Goal: Transaction & Acquisition: Purchase product/service

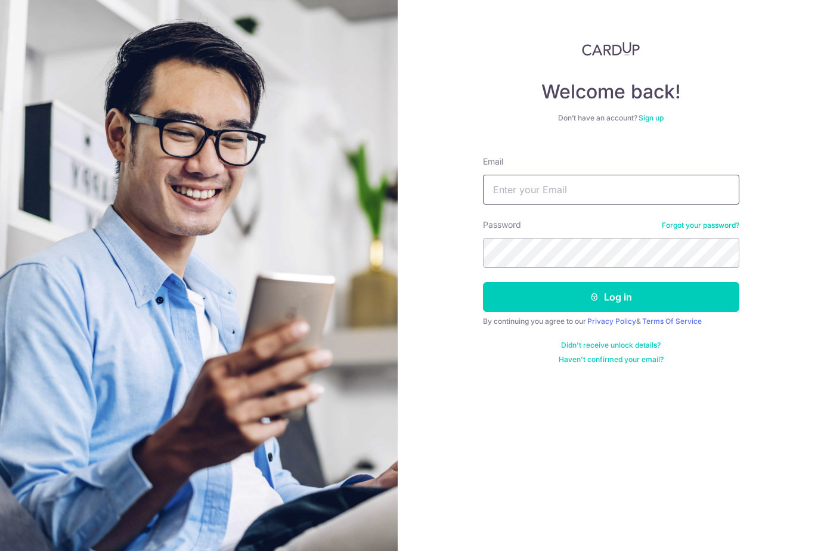
click at [528, 180] on input "Email" at bounding box center [611, 190] width 256 height 30
type input "lukegoldstein@hotmail.com"
click at [483, 282] on button "Log in" at bounding box center [611, 297] width 256 height 30
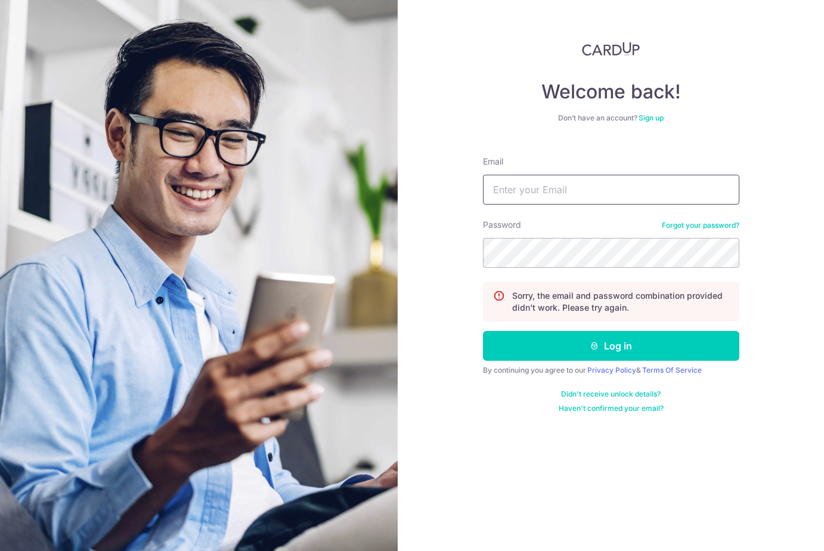
click at [532, 196] on input "Email" at bounding box center [611, 190] width 256 height 30
type input "lukegoldstein@hotmail.com"
click at [483, 331] on button "Log in" at bounding box center [611, 346] width 256 height 30
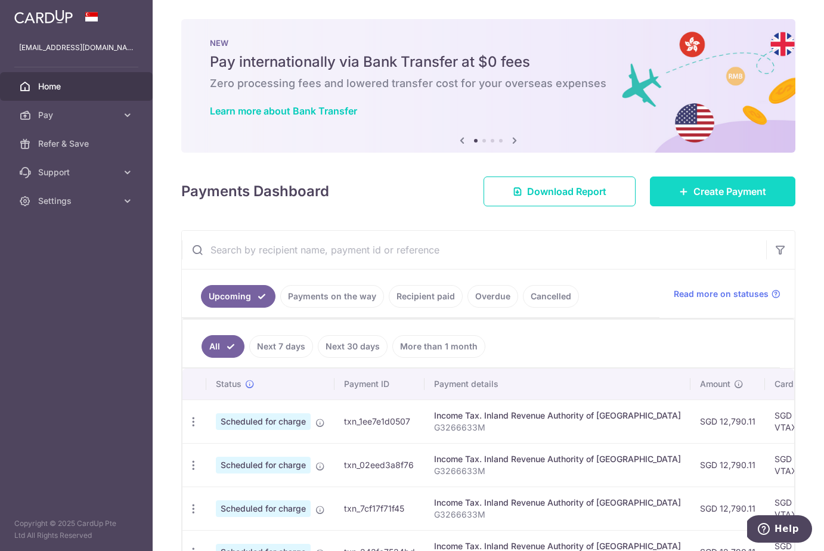
click at [695, 191] on span "Create Payment" at bounding box center [730, 191] width 73 height 14
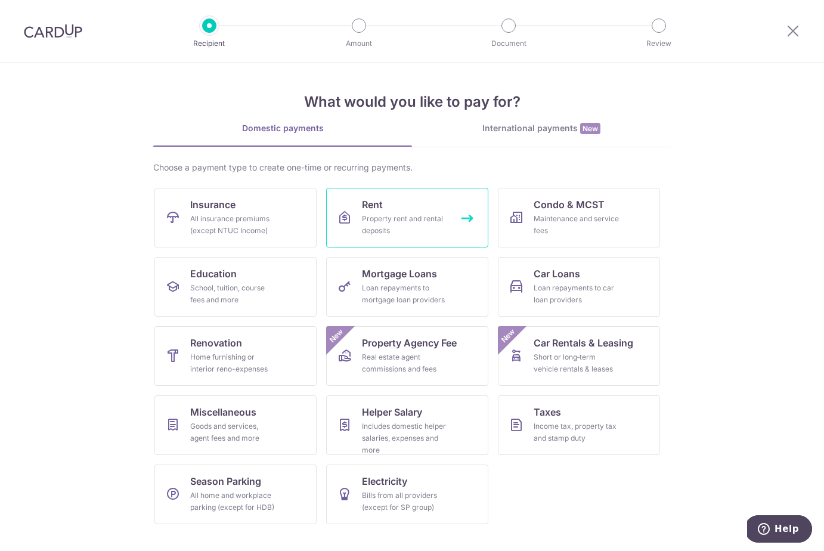
click at [409, 203] on link "Rent Property rent and rental deposits" at bounding box center [407, 218] width 162 height 60
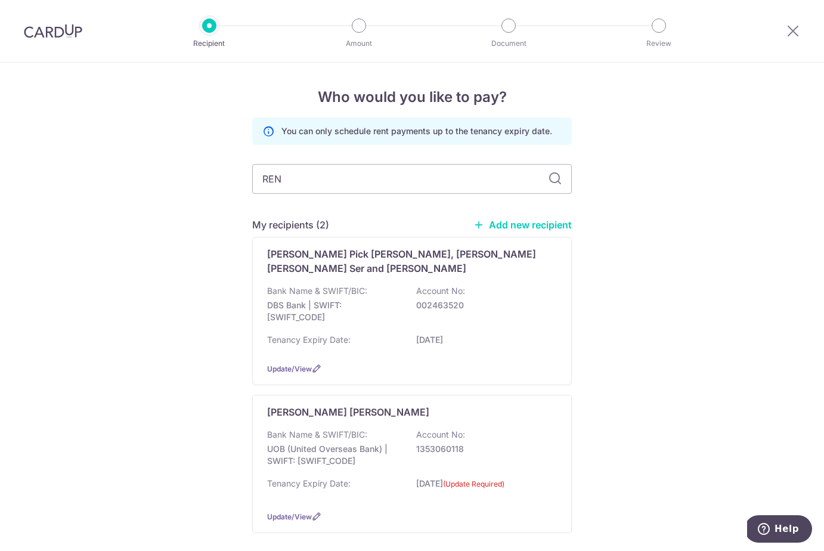
type input "RENT"
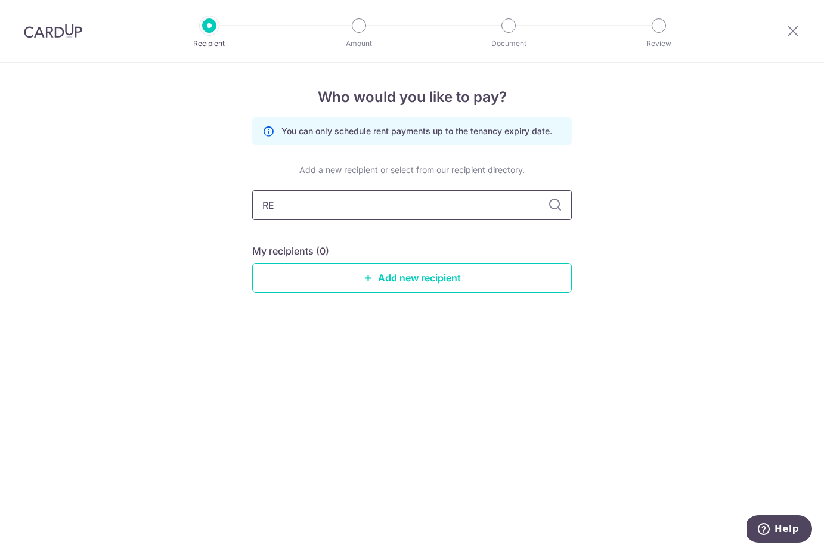
type input "R"
type input "SAVERENT2025"
drag, startPoint x: 347, startPoint y: 210, endPoint x: 249, endPoint y: 168, distance: 106.3
click at [262, 174] on div "You can only schedule rent payments up to the tenancy expiry date. Add a new re…" at bounding box center [412, 214] width 320 height 194
type input "MIL"
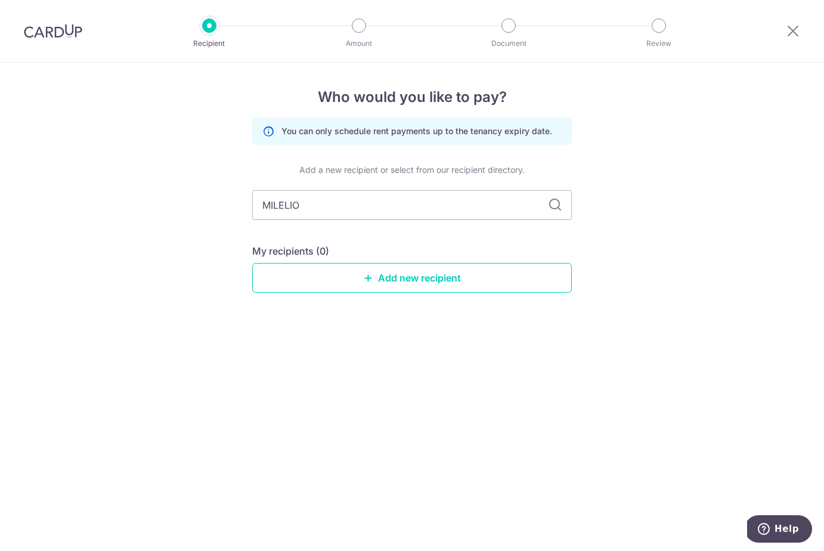
type input "MILELION"
drag, startPoint x: 357, startPoint y: 209, endPoint x: 218, endPoint y: 190, distance: 140.8
click at [222, 192] on div "Who would you like to pay? You can only schedule rent payments up to the tenanc…" at bounding box center [412, 307] width 824 height 488
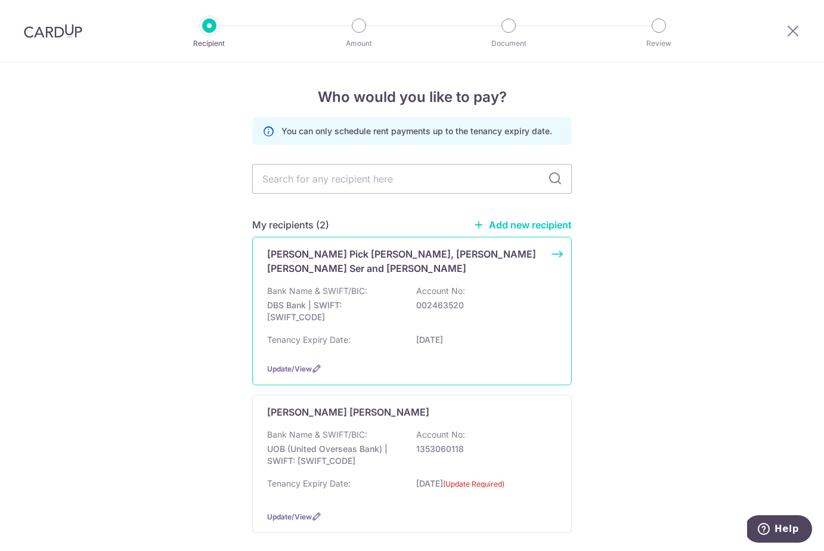
click at [308, 285] on p "Bank Name & SWIFT/BIC:" at bounding box center [317, 291] width 100 height 12
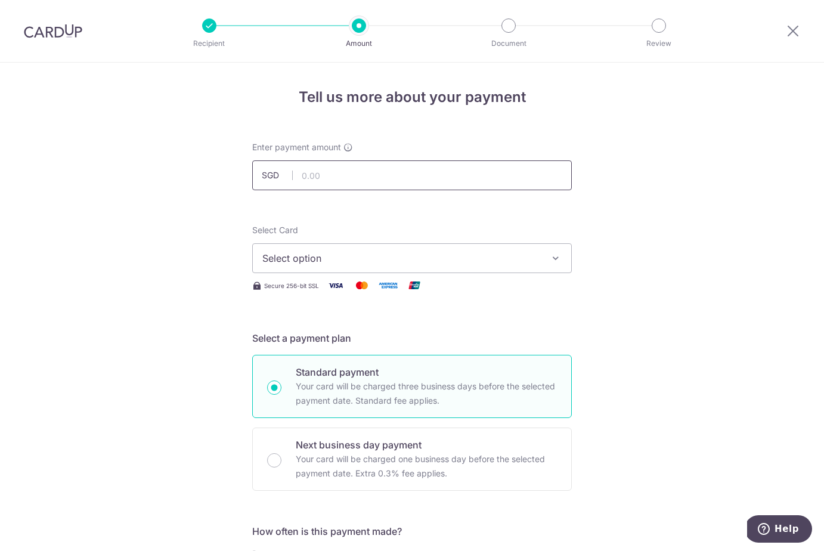
click at [365, 168] on input "text" at bounding box center [412, 175] width 320 height 30
type input "8,000.00"
click at [345, 249] on button "Select option" at bounding box center [412, 258] width 320 height 30
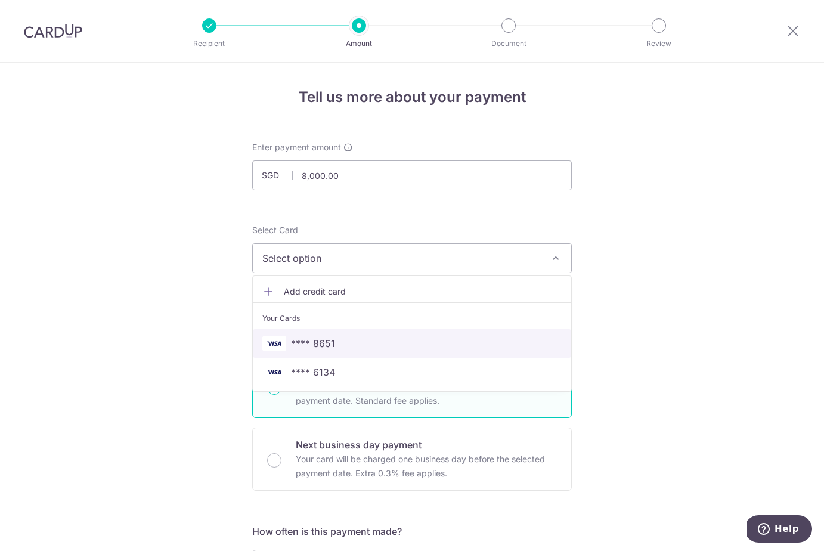
click at [315, 344] on span "**** 8651" at bounding box center [313, 343] width 44 height 14
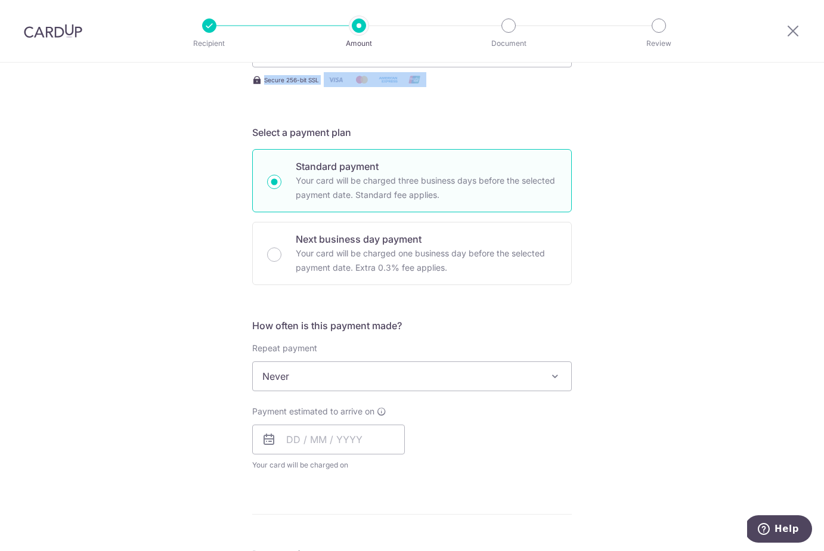
scroll to position [239, 0]
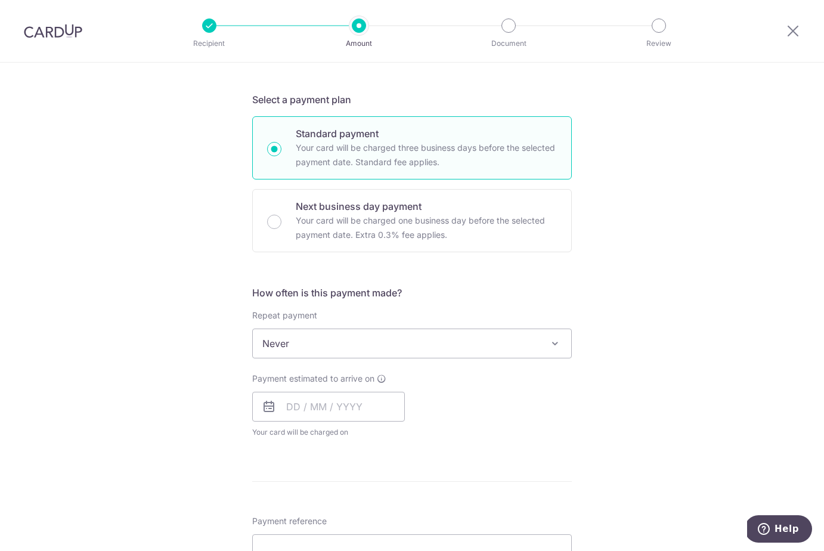
click at [325, 353] on span "Never" at bounding box center [412, 343] width 318 height 29
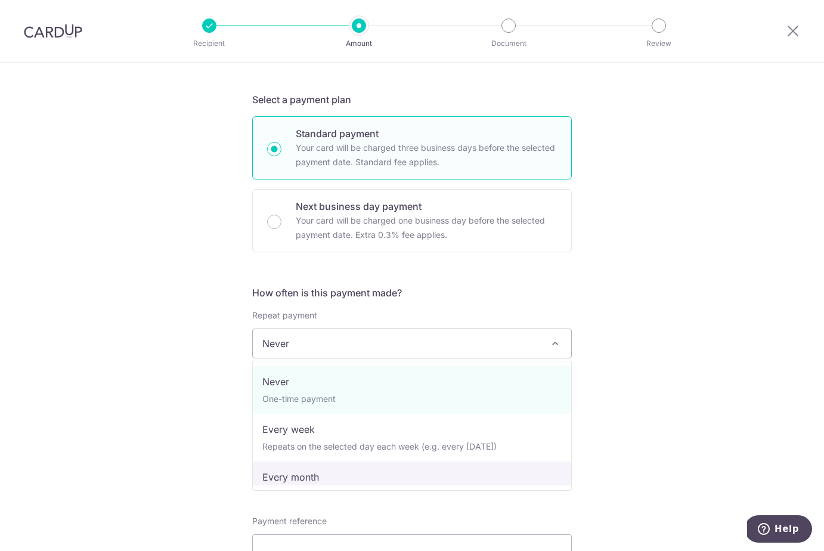
select select "3"
type input "02/09/2026"
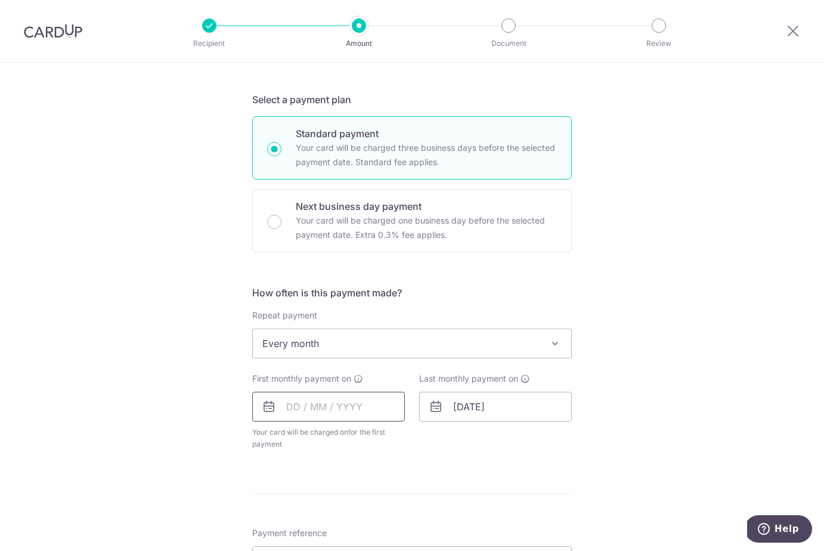
click at [306, 401] on input "text" at bounding box center [328, 407] width 153 height 30
click at [426, 438] on link "Next" at bounding box center [421, 439] width 14 height 14
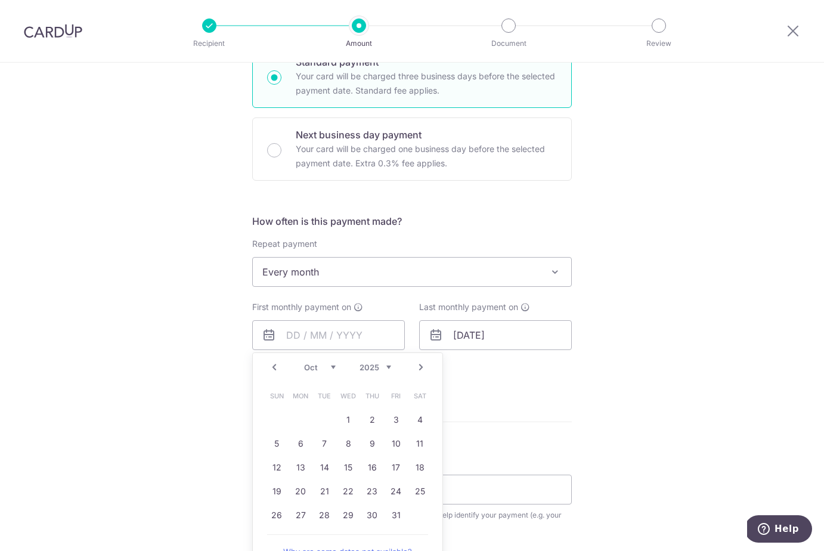
scroll to position [334, 0]
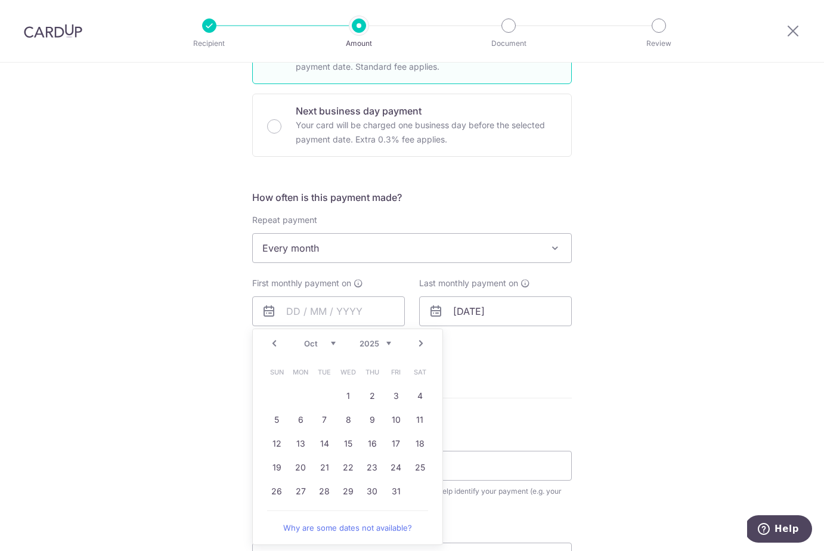
click at [290, 516] on div "Prev Next Sep Oct Nov Dec 2025 2026 2027 2028 2029 2030 2031 2032 2033 2034 203…" at bounding box center [347, 437] width 191 height 216
click at [416, 469] on link "25" at bounding box center [419, 467] width 19 height 19
type input "25/10/2025"
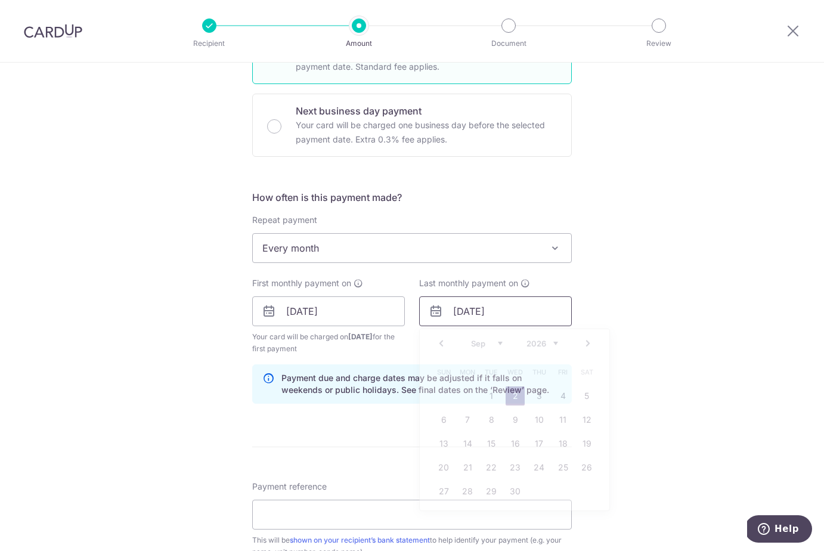
click at [499, 313] on input "02/09/2026" at bounding box center [495, 311] width 153 height 30
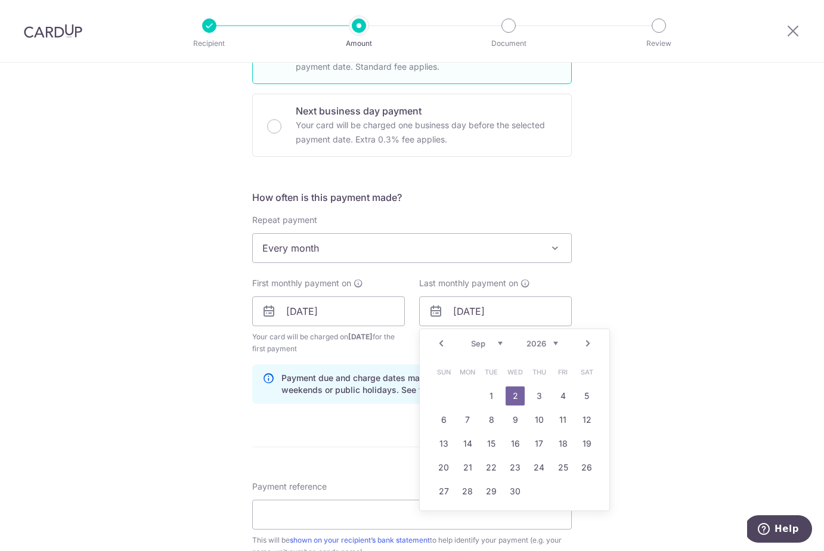
click at [589, 341] on link "Next" at bounding box center [588, 343] width 14 height 14
click at [448, 345] on link "Prev" at bounding box center [441, 343] width 14 height 14
click at [487, 491] on link "25" at bounding box center [491, 491] width 19 height 19
type input "[DATE]"
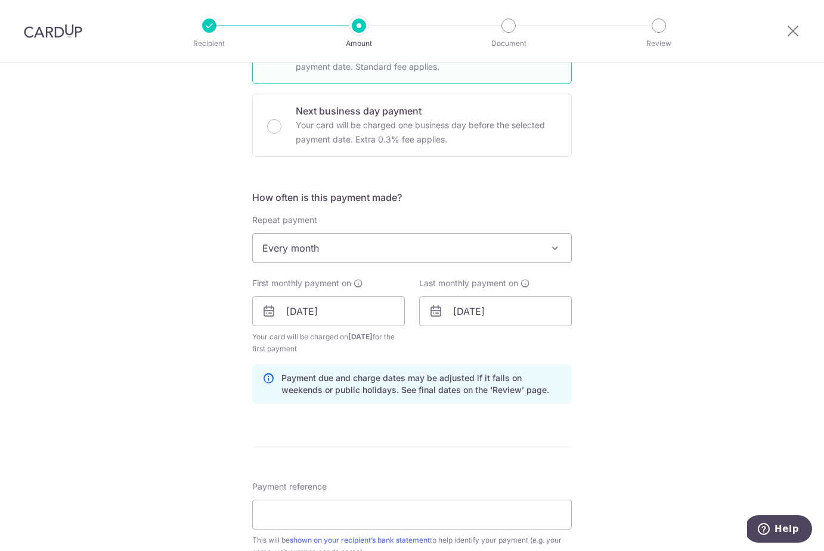
click at [347, 423] on form "Enter payment amount SGD 8,000.00 8000.00 Select Card **** 8651 Add credit card…" at bounding box center [412, 309] width 320 height 1005
click at [301, 514] on input "Payment reference" at bounding box center [412, 515] width 320 height 30
type input "r"
type input "Rent - 84 Tai Keng Gardens"
click at [114, 473] on div "Tell us more about your payment Enter payment amount SGD 8,000.00 8000.00 Selec…" at bounding box center [412, 299] width 824 height 1140
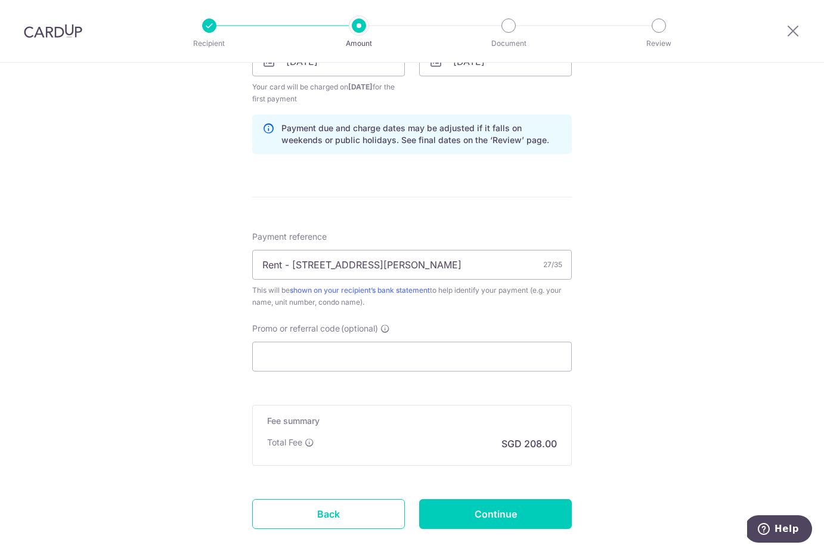
scroll to position [596, 0]
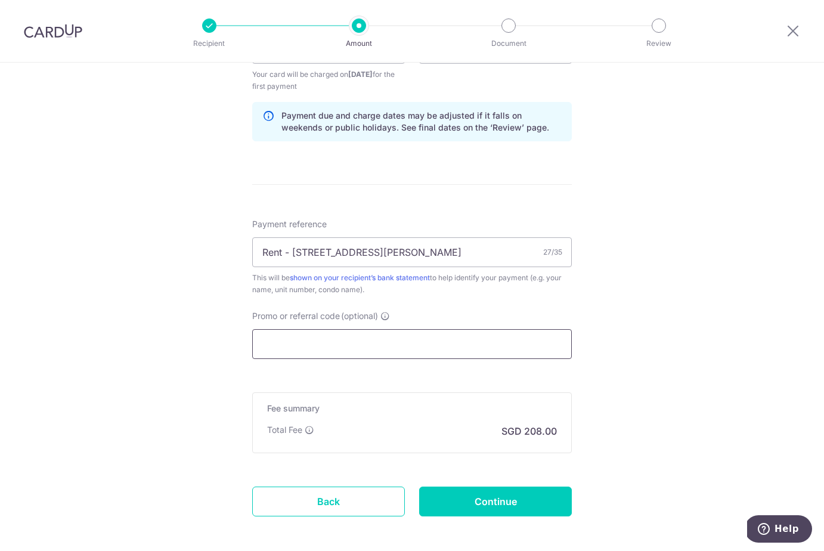
click at [334, 352] on input "Promo or referral code (optional)" at bounding box center [412, 344] width 320 height 30
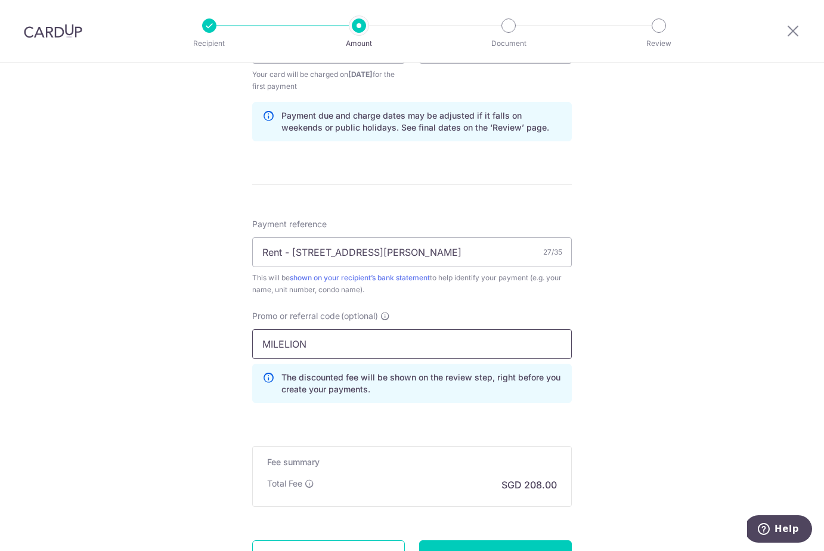
type input "MILELION"
click at [224, 341] on div "Tell us more about your payment Enter payment amount SGD 8,000.00 8000.00 Selec…" at bounding box center [412, 62] width 824 height 1193
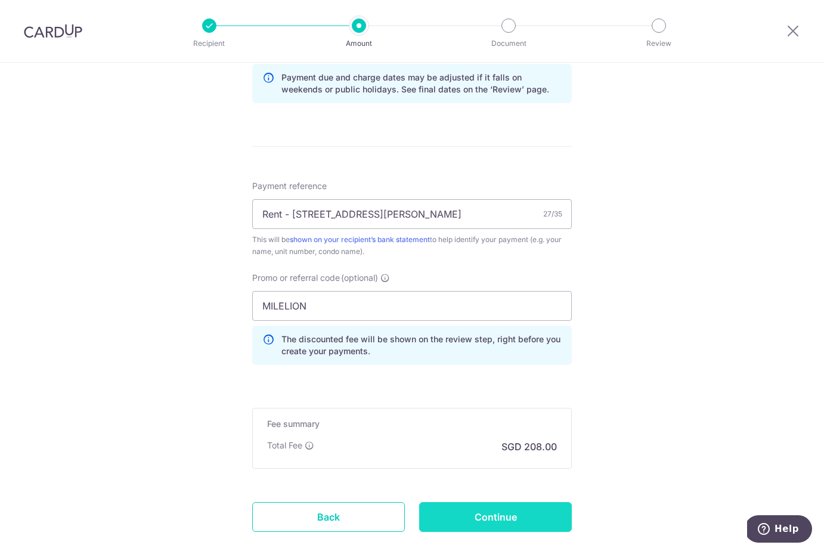
scroll to position [644, 0]
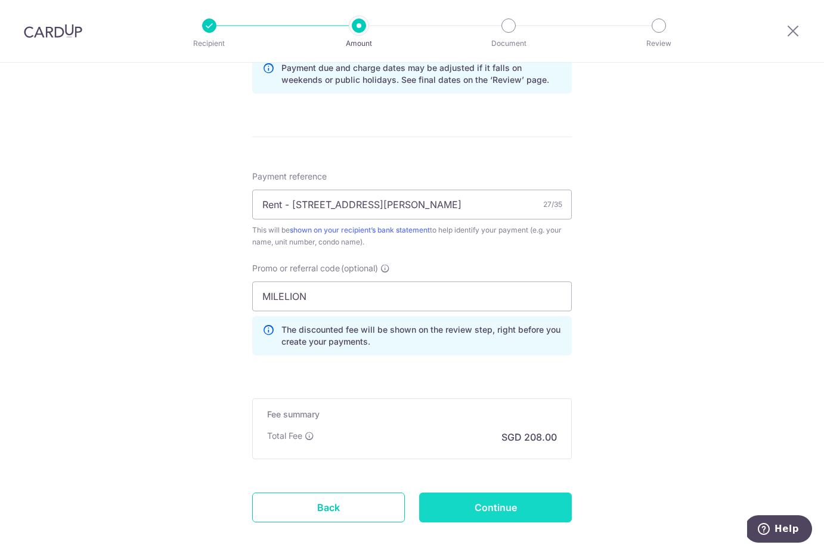
click at [488, 515] on input "Continue" at bounding box center [495, 508] width 153 height 30
type input "Create Schedule"
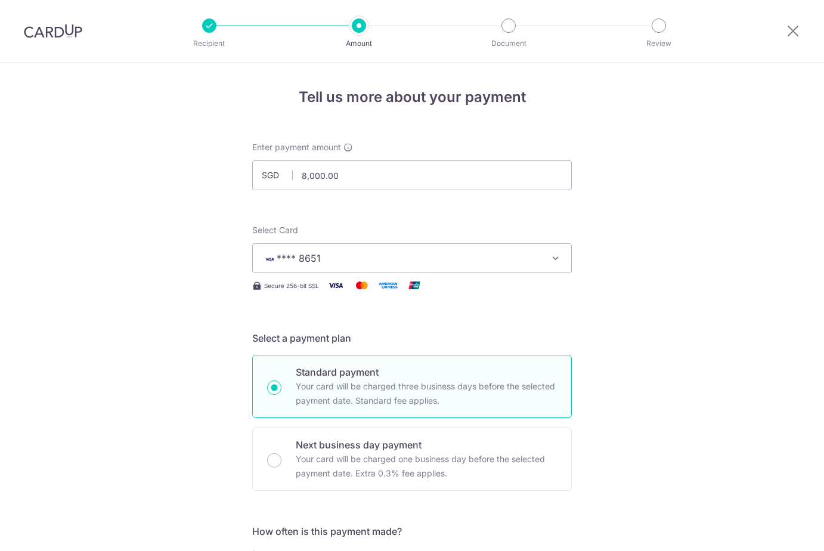
scroll to position [661, 0]
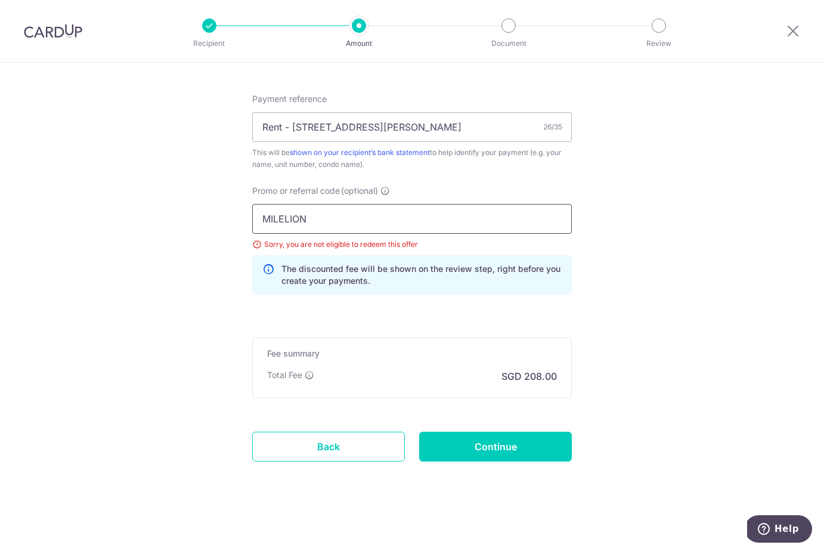
drag, startPoint x: 319, startPoint y: 215, endPoint x: 169, endPoint y: 153, distance: 162.0
click at [354, 216] on input "SAVERENT" at bounding box center [412, 219] width 320 height 30
type input "SAVERENT179"
click at [459, 444] on input "Continue" at bounding box center [495, 447] width 153 height 30
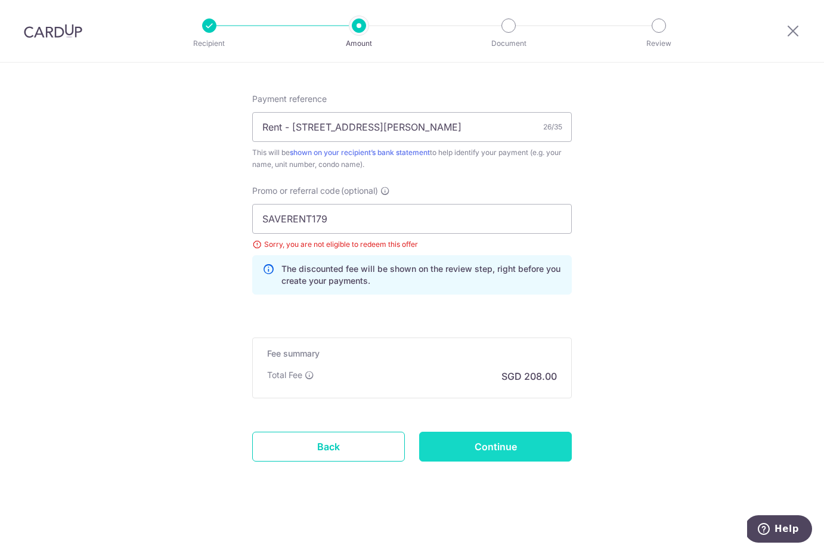
type input "Update Schedule"
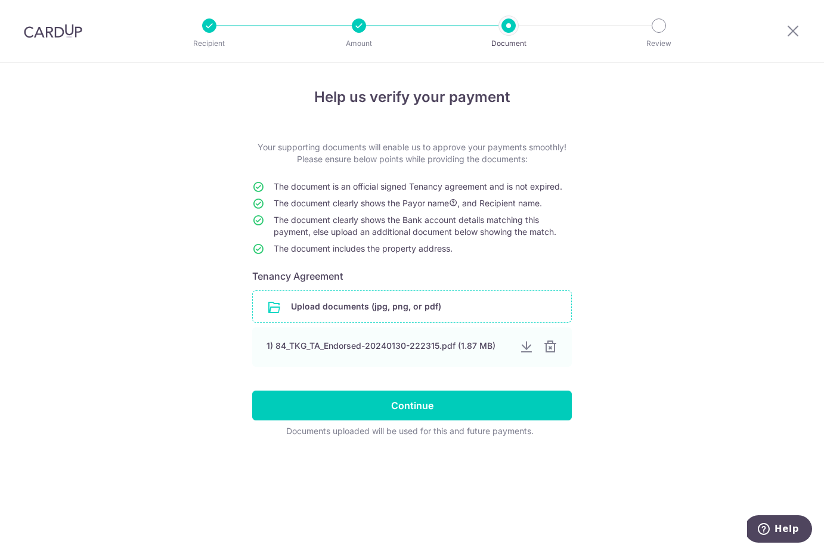
click at [338, 307] on input "file" at bounding box center [412, 306] width 318 height 31
click at [359, 312] on input "file" at bounding box center [412, 306] width 318 height 31
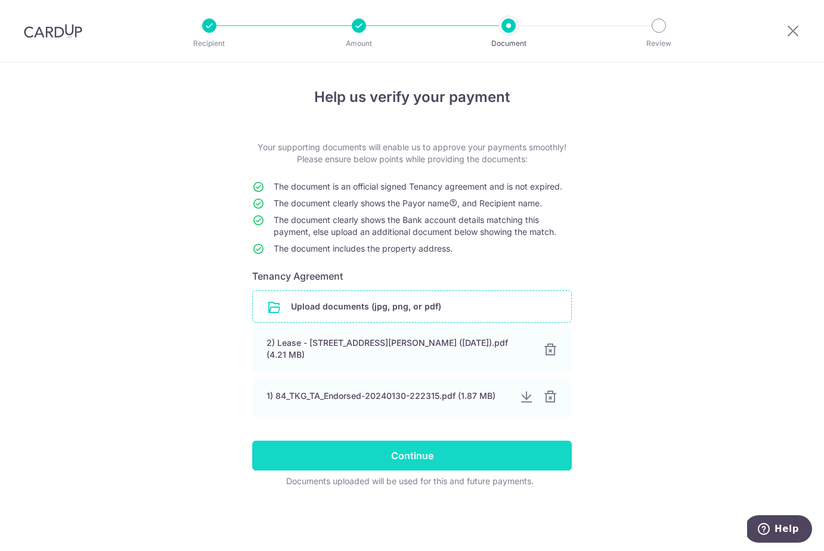
click at [326, 460] on input "Continue" at bounding box center [412, 456] width 320 height 30
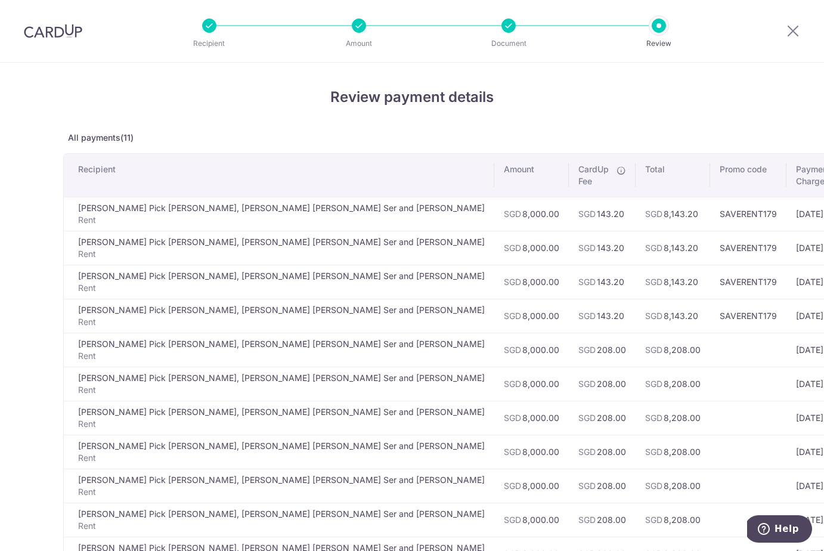
click at [129, 133] on p "All payments(11)" at bounding box center [412, 138] width 698 height 12
drag, startPoint x: 503, startPoint y: 246, endPoint x: 504, endPoint y: 256, distance: 10.8
click at [504, 256] on tbody "Joanne Lim Pick Lui, Lim Peck Ser and Lim Chin Hin Rent SGD 8,000.00 SGD 143.20…" at bounding box center [524, 384] width 920 height 374
click at [710, 327] on td "SAVERENT179" at bounding box center [748, 316] width 76 height 34
drag, startPoint x: 576, startPoint y: 320, endPoint x: 536, endPoint y: 310, distance: 40.6
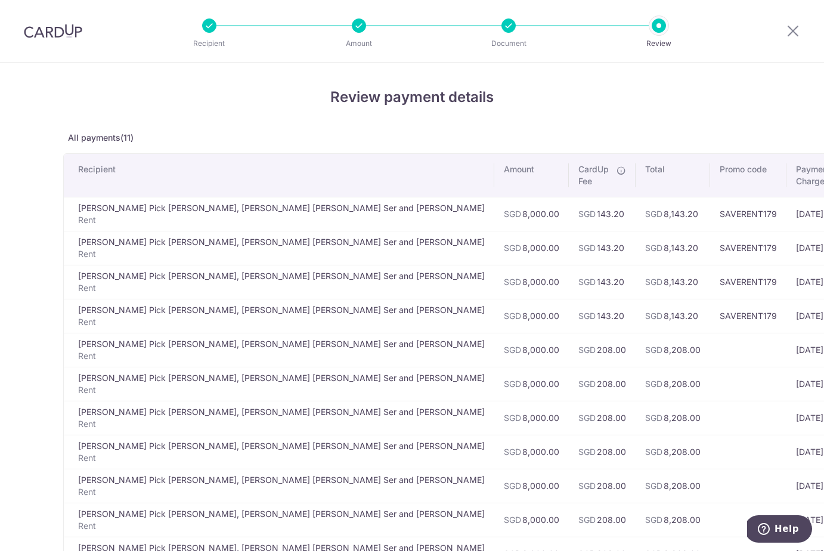
click at [710, 310] on td "SAVERENT179" at bounding box center [748, 316] width 76 height 34
copy td "SAVERENT179"
click at [242, 109] on div "Review payment details All payments(11) Recipient Amount CardUp Fee Total Promo…" at bounding box center [412, 393] width 698 height 615
click at [369, 32] on div "Recipient Amount Document Review" at bounding box center [434, 31] width 512 height 62
click at [357, 32] on div "Recipient Amount Document Review" at bounding box center [434, 31] width 512 height 62
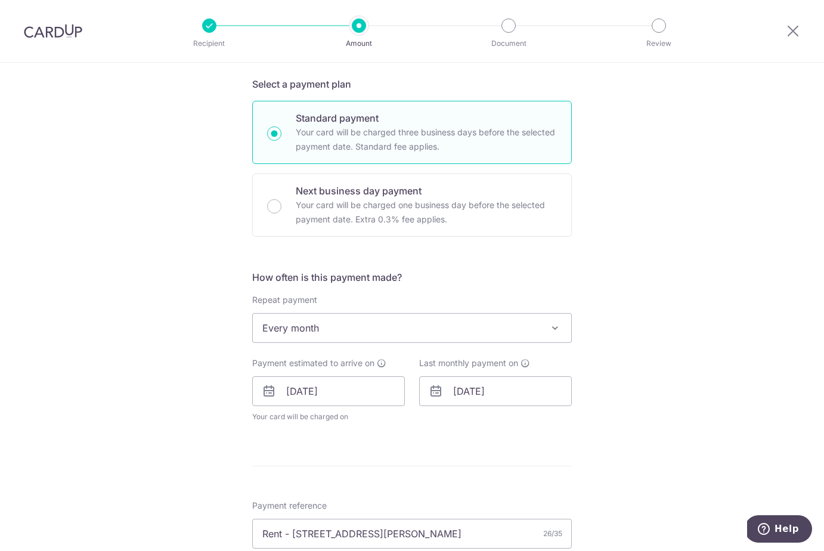
scroll to position [286, 0]
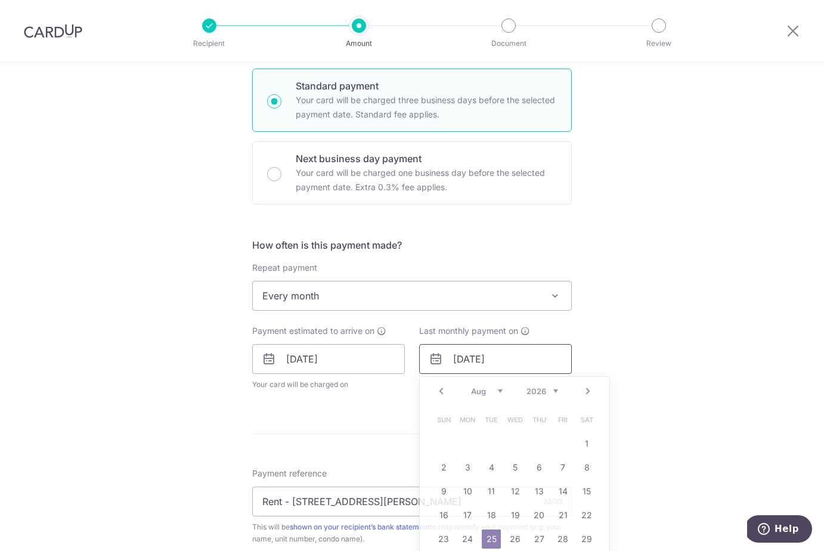
click at [535, 370] on input "[DATE]" at bounding box center [495, 359] width 153 height 30
click at [580, 388] on div "Prev Next Jan Feb Mar Apr May Jun [DATE] Aug Sep Oct Nov [DATE] 2026 2027 2028 …" at bounding box center [515, 391] width 190 height 29
click at [589, 392] on link "Next" at bounding box center [588, 391] width 14 height 14
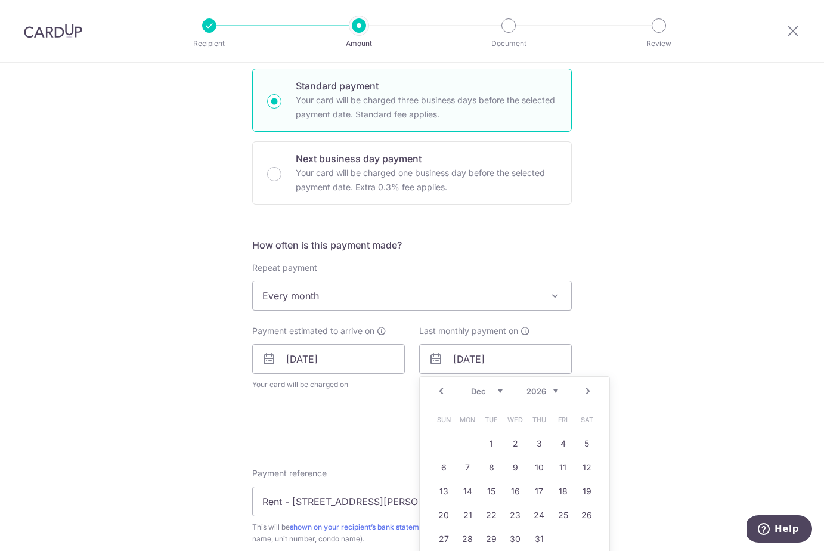
click at [589, 392] on link "Next" at bounding box center [588, 391] width 14 height 14
click at [472, 541] on link "25" at bounding box center [467, 539] width 19 height 19
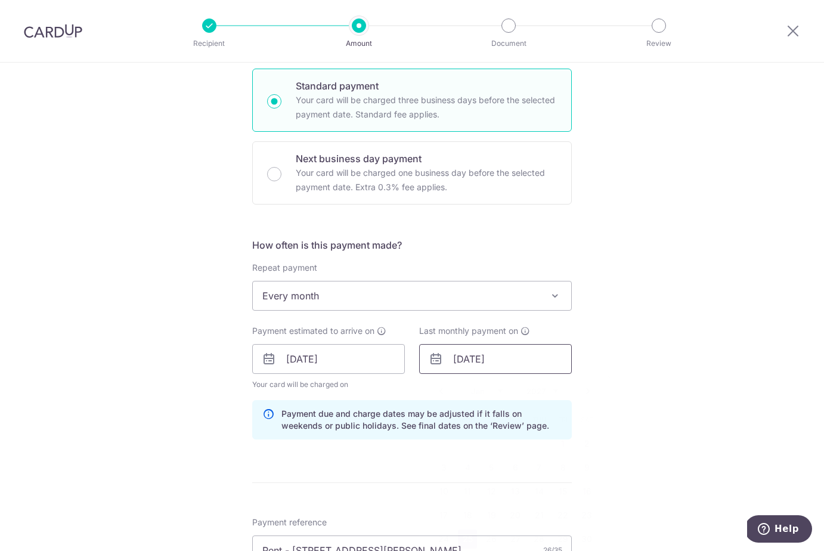
click at [535, 363] on input "[DATE]" at bounding box center [495, 359] width 153 height 30
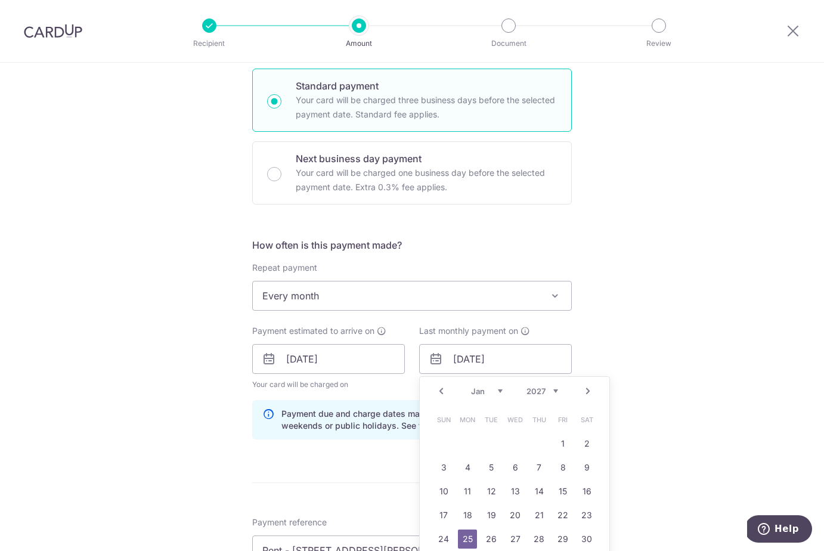
click at [440, 395] on link "Prev" at bounding box center [441, 391] width 14 height 14
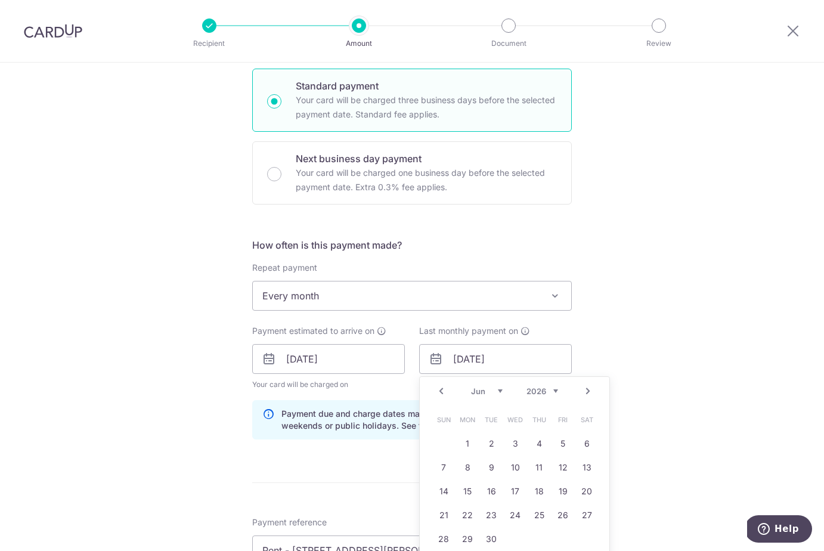
click at [440, 395] on link "Prev" at bounding box center [441, 391] width 14 height 14
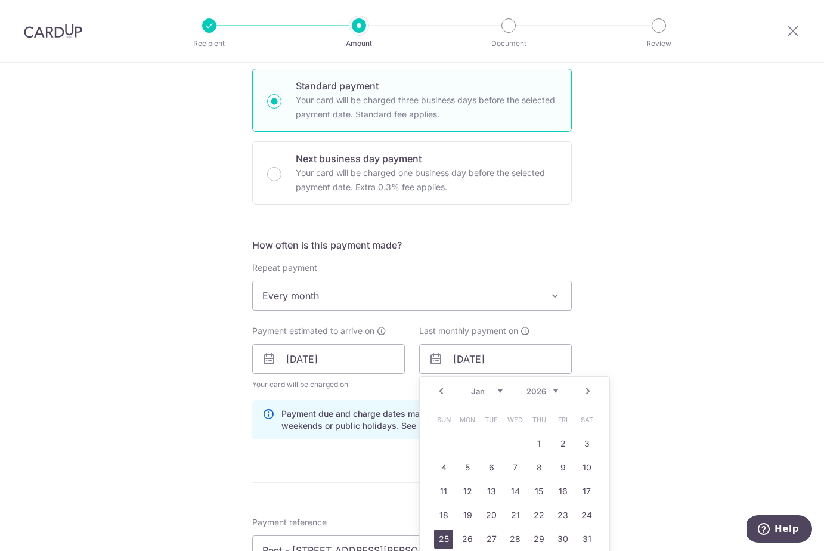
click at [441, 537] on link "25" at bounding box center [443, 539] width 19 height 19
type input "[DATE]"
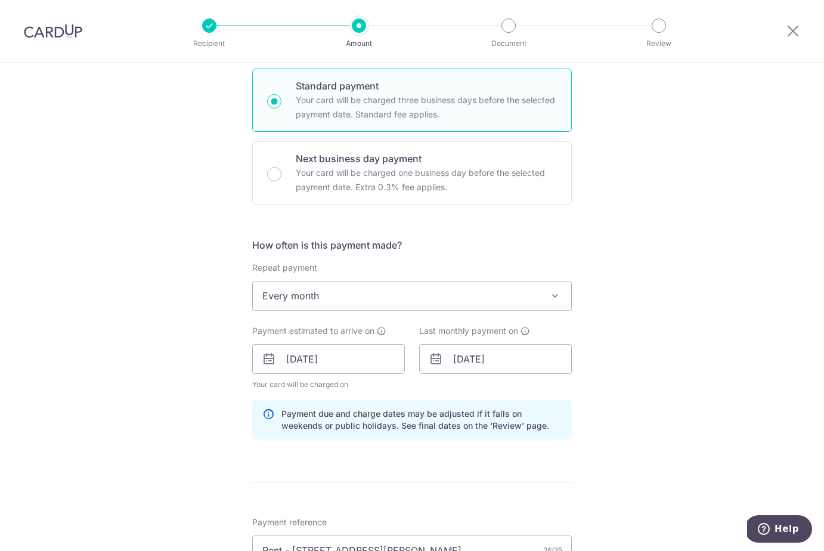
click at [341, 474] on form "Enter payment amount SGD 8,000.00 8000.00 Select Card **** 8651 Add credit card…" at bounding box center [412, 378] width 320 height 1047
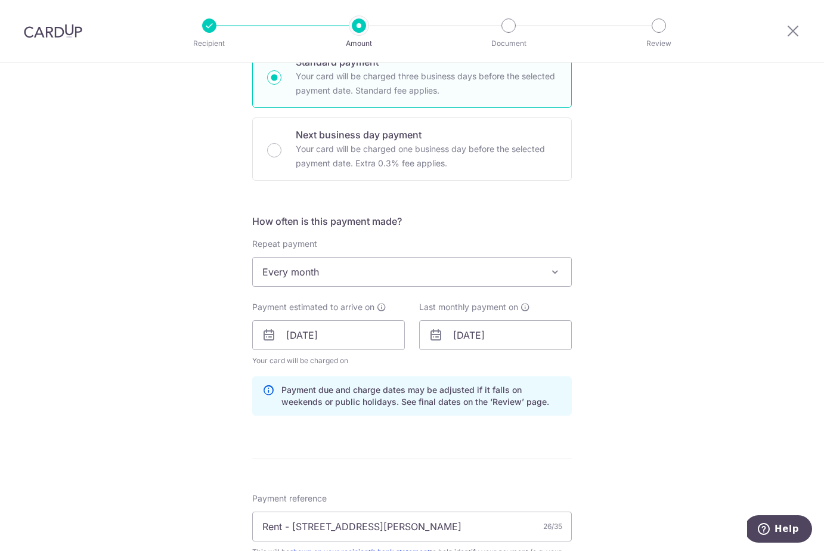
click at [608, 486] on div "Tell us more about your payment Enter payment amount SGD 8,000.00 8000.00 Selec…" at bounding box center [412, 342] width 824 height 1181
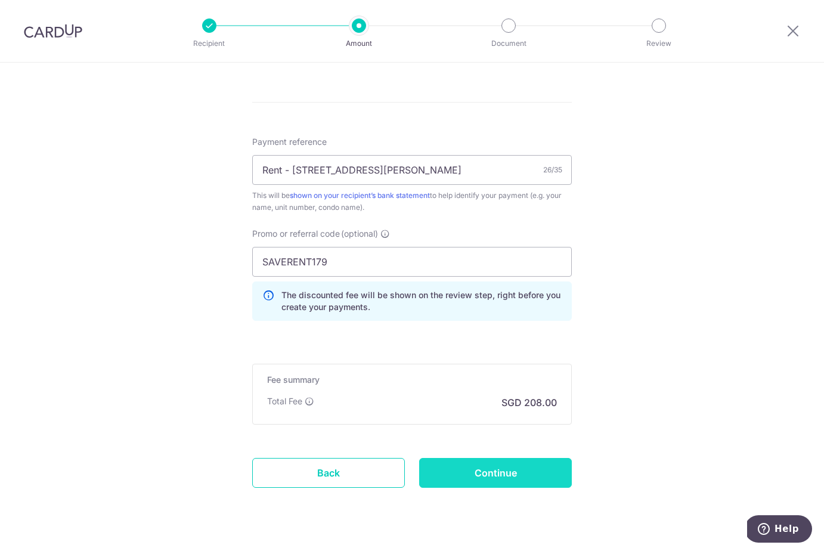
scroll to position [693, 0]
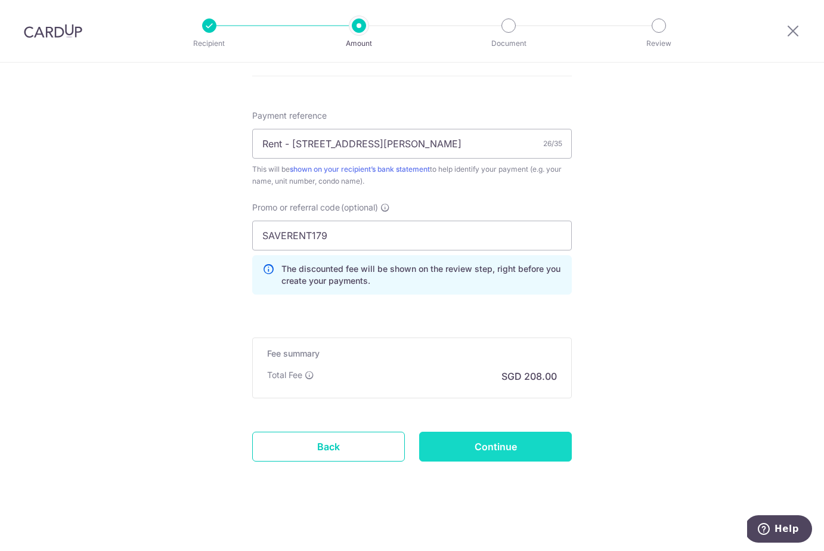
click at [487, 443] on input "Continue" at bounding box center [495, 447] width 153 height 30
type input "Update Schedule"
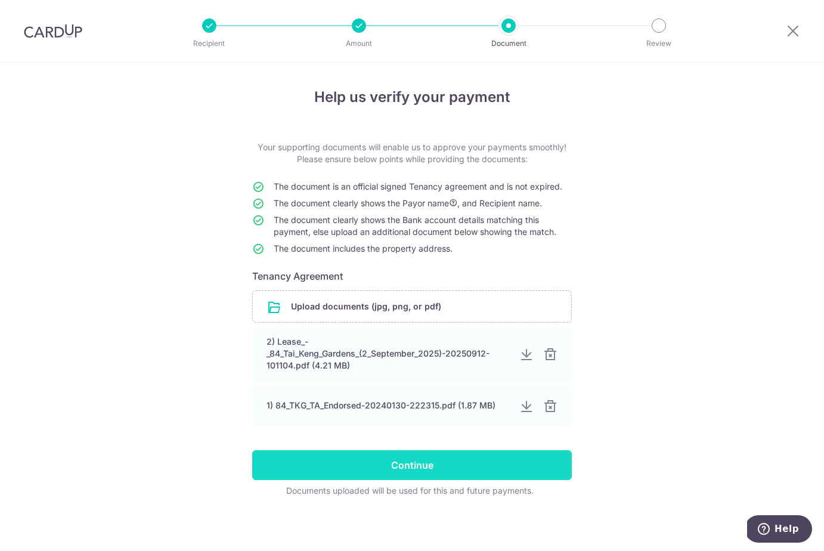
click at [377, 469] on input "Continue" at bounding box center [412, 465] width 320 height 30
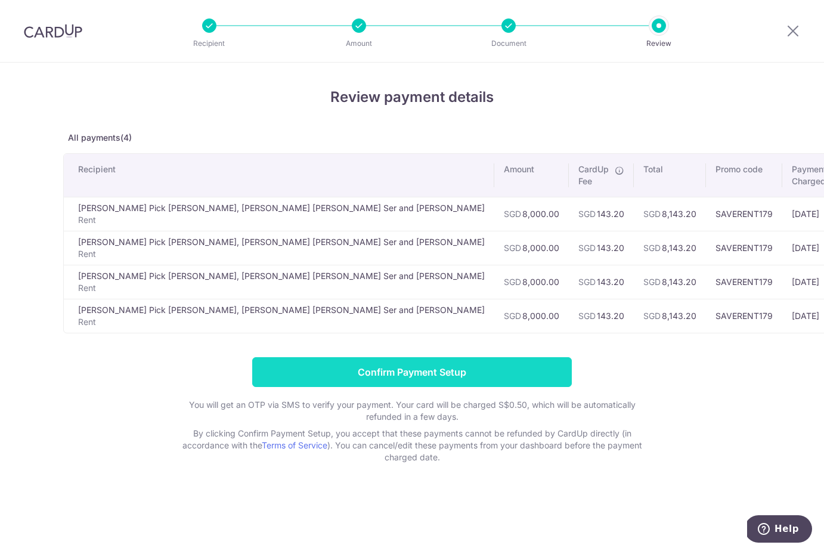
click at [340, 365] on input "Confirm Payment Setup" at bounding box center [412, 372] width 320 height 30
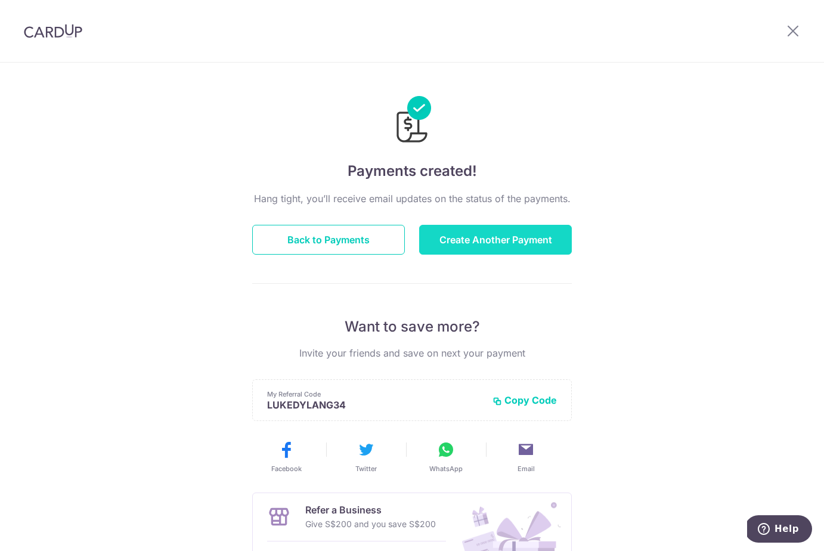
click at [453, 242] on button "Create Another Payment" at bounding box center [495, 240] width 153 height 30
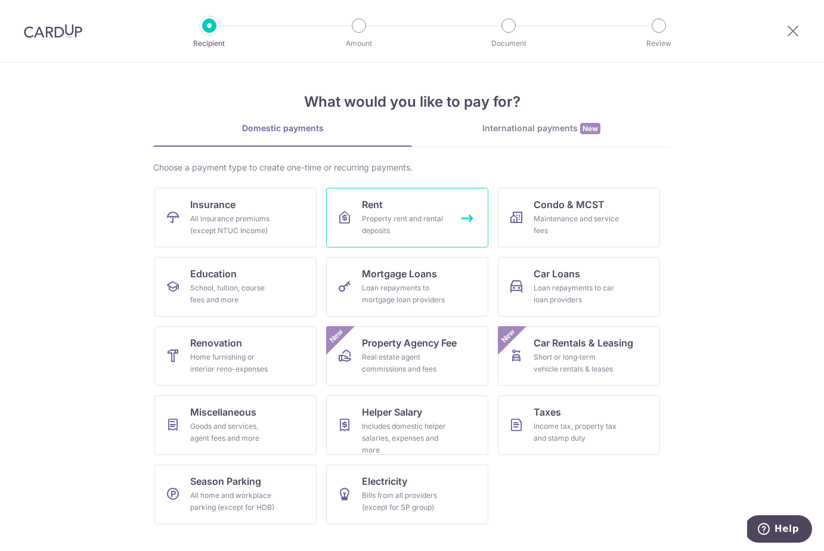
click at [394, 231] on div "Property rent and rental deposits" at bounding box center [405, 225] width 86 height 24
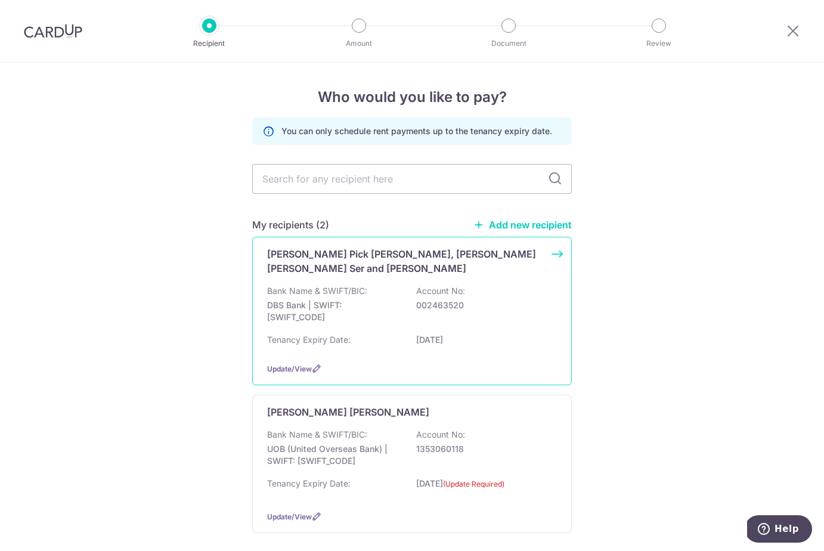
click at [394, 285] on div "Bank Name & SWIFT/BIC: DBS Bank | SWIFT: [SWIFT_CODE] Account No: 002463520" at bounding box center [412, 307] width 290 height 44
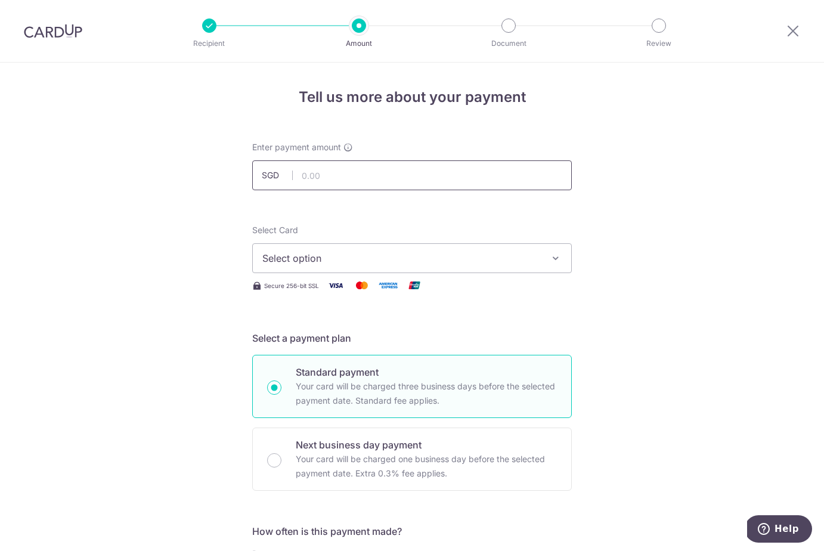
click at [324, 169] on input "text" at bounding box center [412, 175] width 320 height 30
